Goal: Navigation & Orientation: Find specific page/section

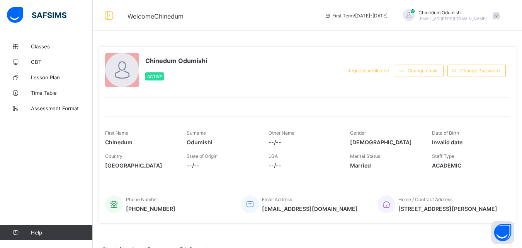
click at [499, 17] on span at bounding box center [495, 15] width 7 height 7
click at [475, 78] on span "Logout" at bounding box center [474, 76] width 51 height 9
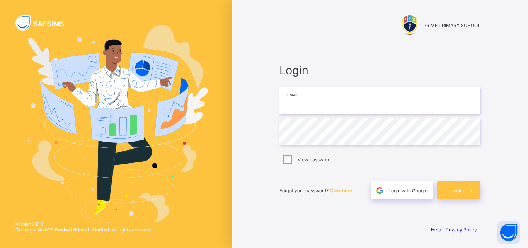
type input "**********"
click at [461, 190] on span "Login" at bounding box center [456, 190] width 12 height 6
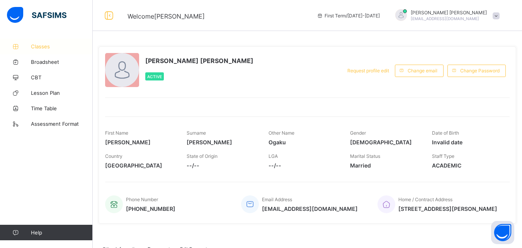
click at [50, 46] on span "Classes" at bounding box center [62, 46] width 62 height 6
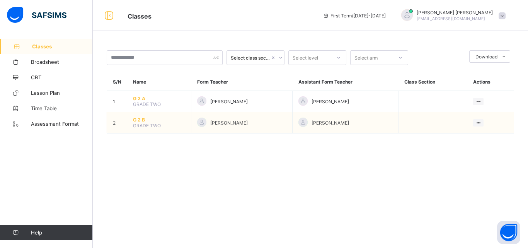
click at [143, 120] on span "G 2 B" at bounding box center [159, 120] width 52 height 6
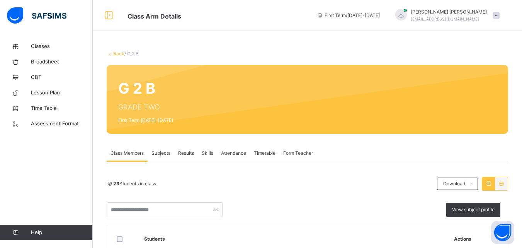
click at [146, 186] on span "23 Students in class" at bounding box center [134, 183] width 43 height 7
click at [135, 154] on span "Class Members" at bounding box center [126, 152] width 33 height 7
click at [129, 152] on span "Class Members" at bounding box center [126, 152] width 33 height 7
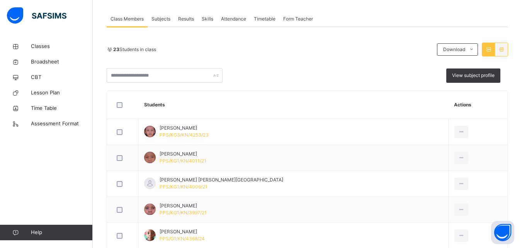
scroll to position [133, 0]
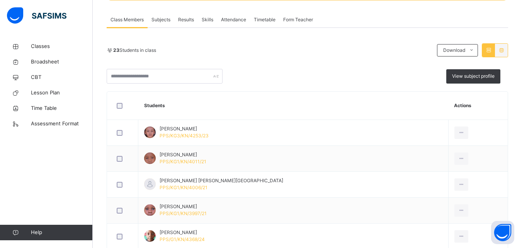
click at [256, 68] on div "23 Students in class Download Pdf Report Excel Report View subject profile" at bounding box center [307, 63] width 401 height 40
click at [163, 25] on div "Subjects" at bounding box center [161, 19] width 27 height 15
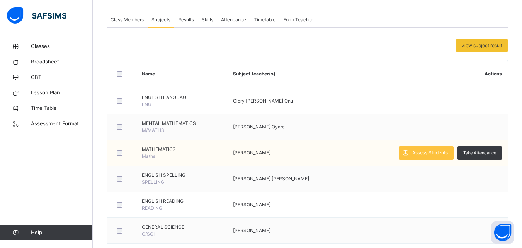
click at [317, 148] on td "[PERSON_NAME]" at bounding box center [288, 153] width 122 height 26
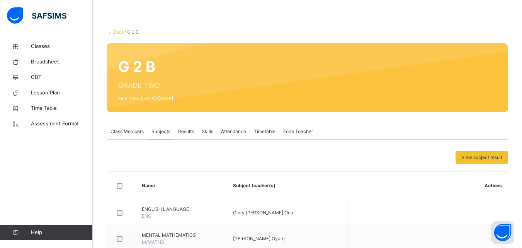
scroll to position [20, 0]
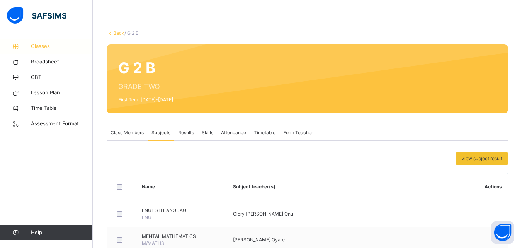
click at [40, 41] on link "Classes" at bounding box center [46, 46] width 93 height 15
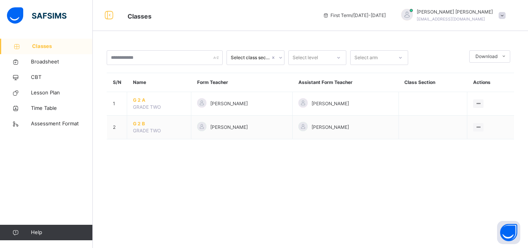
click at [412, 15] on div at bounding box center [407, 15] width 12 height 12
click at [470, 67] on span "Profile" at bounding box center [480, 65] width 51 height 10
